Goal: Navigation & Orientation: Find specific page/section

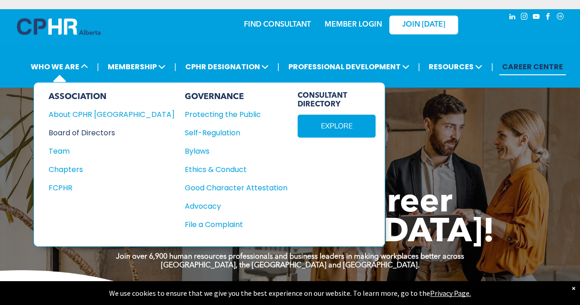
click at [99, 132] on div "Board of Directors" at bounding box center [106, 132] width 114 height 11
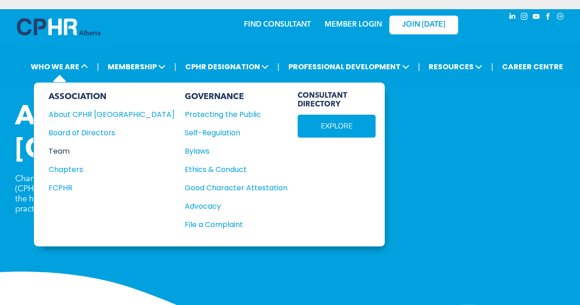
click at [65, 150] on div "Team" at bounding box center [106, 150] width 114 height 11
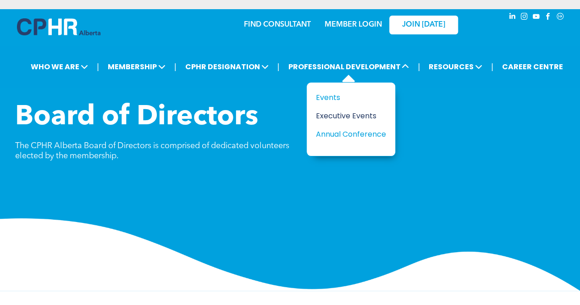
click at [328, 116] on div "Executive Events" at bounding box center [347, 115] width 63 height 11
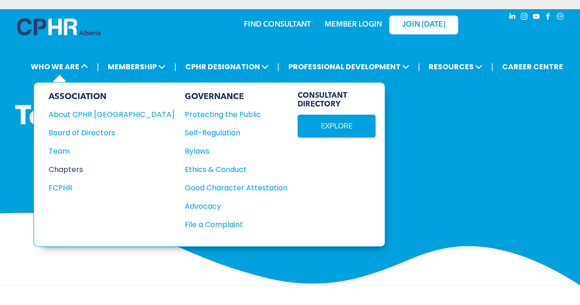
click at [64, 166] on div "Chapters" at bounding box center [106, 169] width 114 height 11
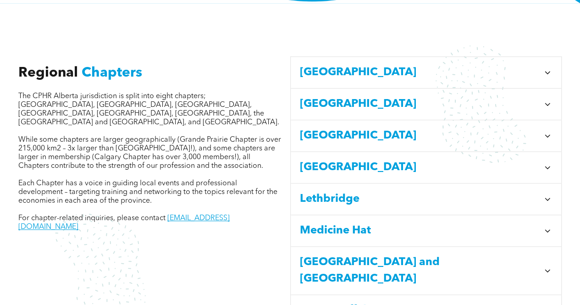
scroll to position [297, 0]
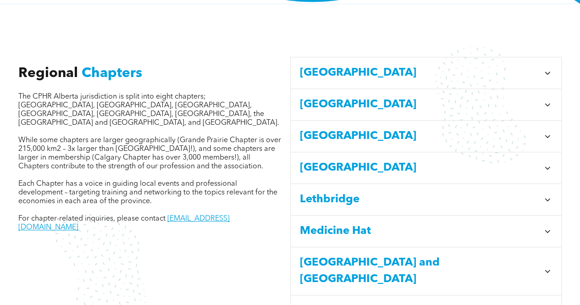
click at [327, 67] on span "Calgary" at bounding box center [420, 73] width 240 height 17
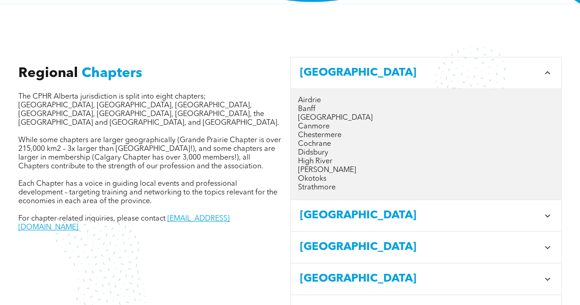
click at [335, 65] on span "Calgary" at bounding box center [420, 73] width 240 height 17
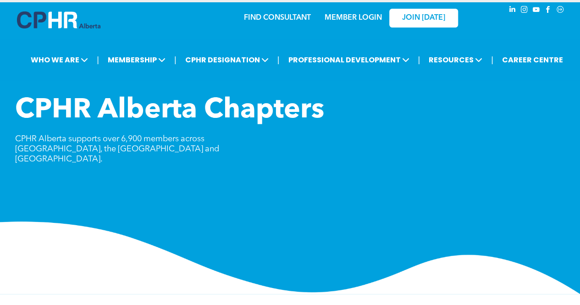
scroll to position [0, 0]
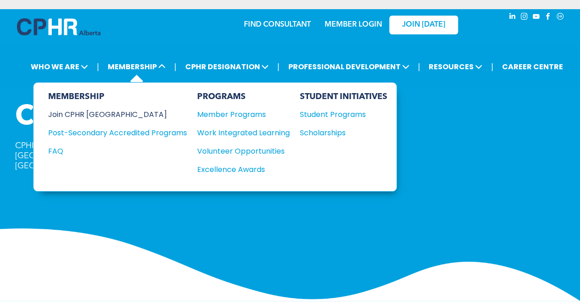
click at [96, 116] on div "Join CPHR [GEOGRAPHIC_DATA]" at bounding box center [110, 114] width 125 height 11
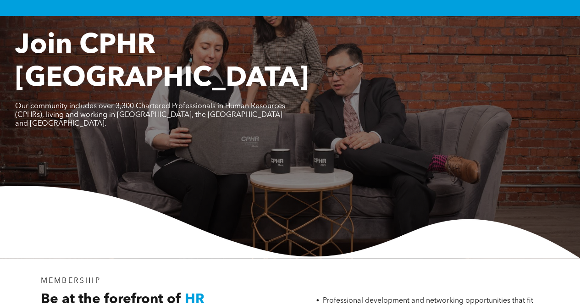
scroll to position [75, 0]
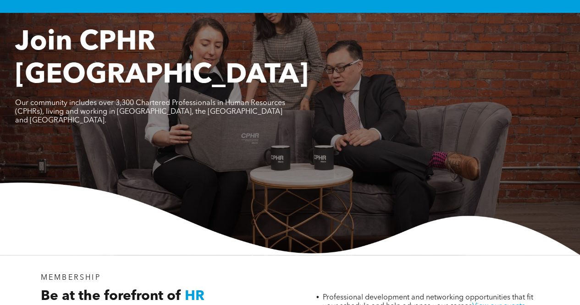
click at [101, 139] on div "Join CPHR [GEOGRAPHIC_DATA] Our community includes over 3,300 Chartered Profess…" at bounding box center [290, 140] width 580 height 229
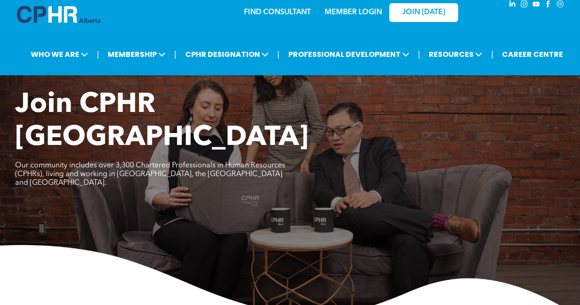
scroll to position [0, 0]
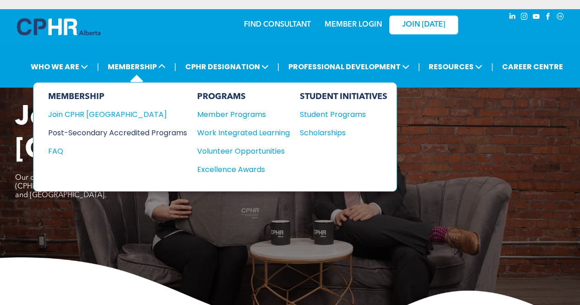
click at [168, 135] on div "Post-Secondary Accredited Programs" at bounding box center [110, 132] width 125 height 11
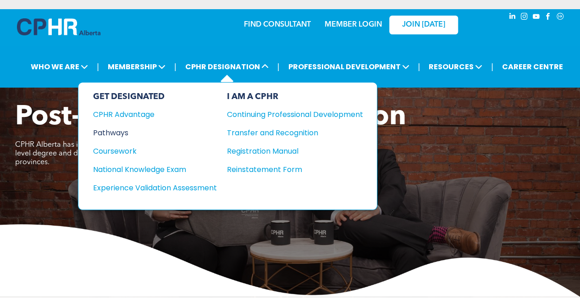
click at [134, 127] on div "Pathways" at bounding box center [148, 132] width 111 height 11
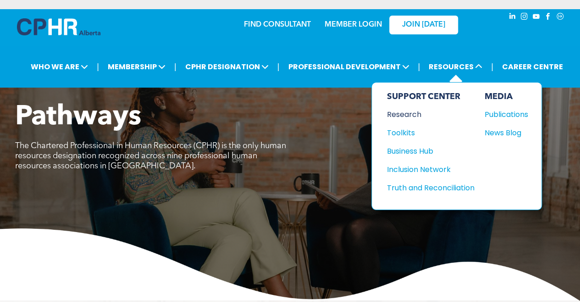
click at [415, 118] on div "Research" at bounding box center [425, 114] width 79 height 11
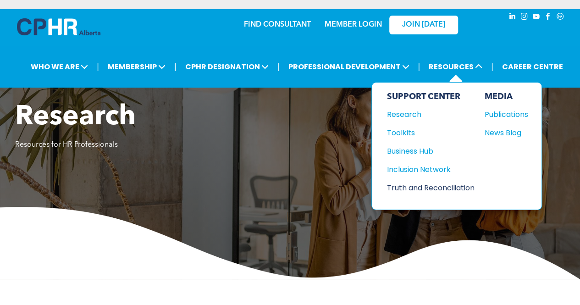
click at [427, 182] on div "Truth and Reconciliation" at bounding box center [425, 187] width 79 height 11
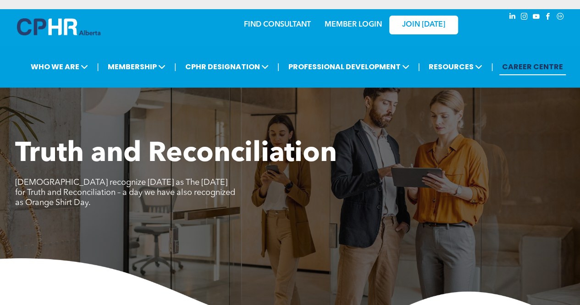
click at [525, 66] on link "CAREER CENTRE" at bounding box center [532, 66] width 66 height 17
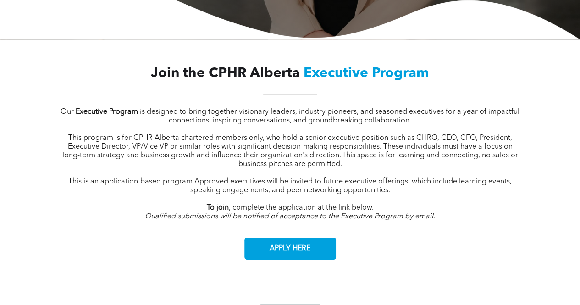
scroll to position [316, 0]
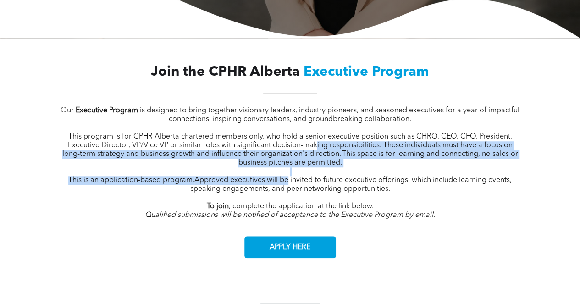
drag, startPoint x: 286, startPoint y: 180, endPoint x: 315, endPoint y: 143, distance: 46.7
click at [315, 143] on div "Our Executive Program is designed to bring together visionary leaders, industry…" at bounding box center [289, 167] width 461 height 122
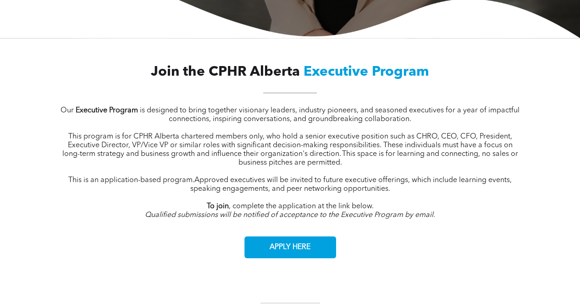
click at [377, 252] on div "Join the CPHR Alberta Executive Program Our Executive Program is designed to br…" at bounding box center [290, 160] width 550 height 209
drag, startPoint x: 377, startPoint y: 252, endPoint x: 351, endPoint y: 256, distance: 26.0
click at [351, 256] on div "Join the CPHR Alberta Executive Program Our Executive Program is designed to br…" at bounding box center [290, 160] width 550 height 209
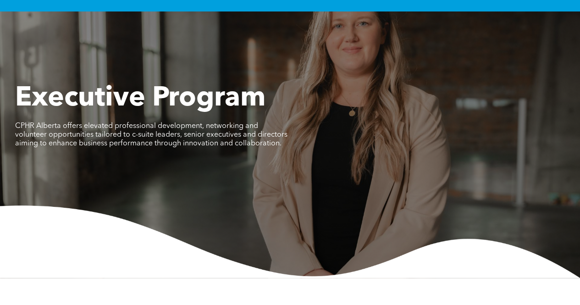
scroll to position [0, 0]
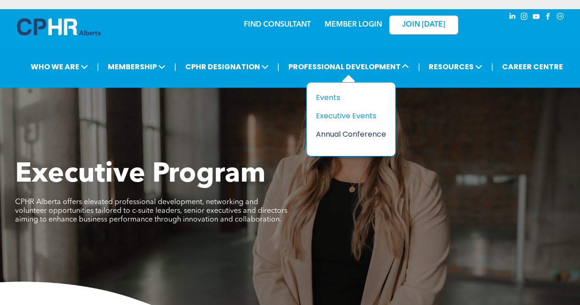
click at [320, 130] on div "Annual Conference" at bounding box center [347, 133] width 63 height 11
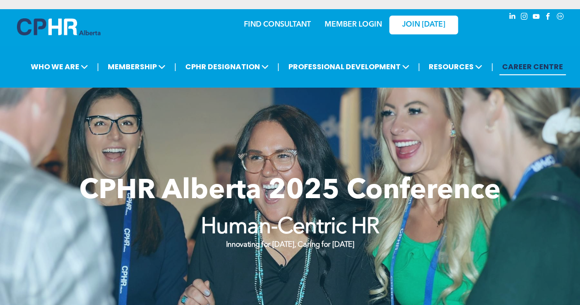
click at [513, 66] on link "CAREER CENTRE" at bounding box center [532, 66] width 66 height 17
